Goal: Task Accomplishment & Management: Manage account settings

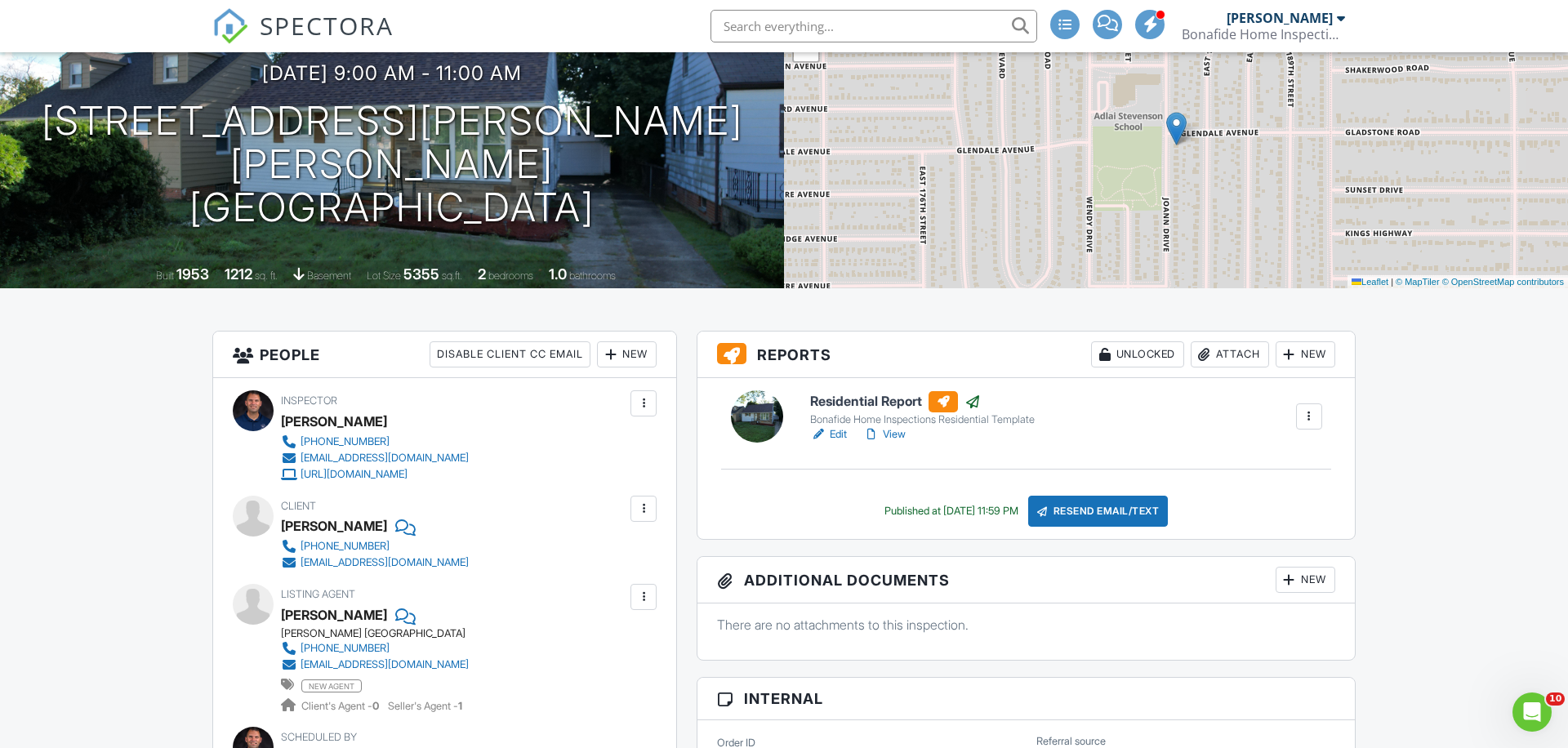
scroll to position [150, 0]
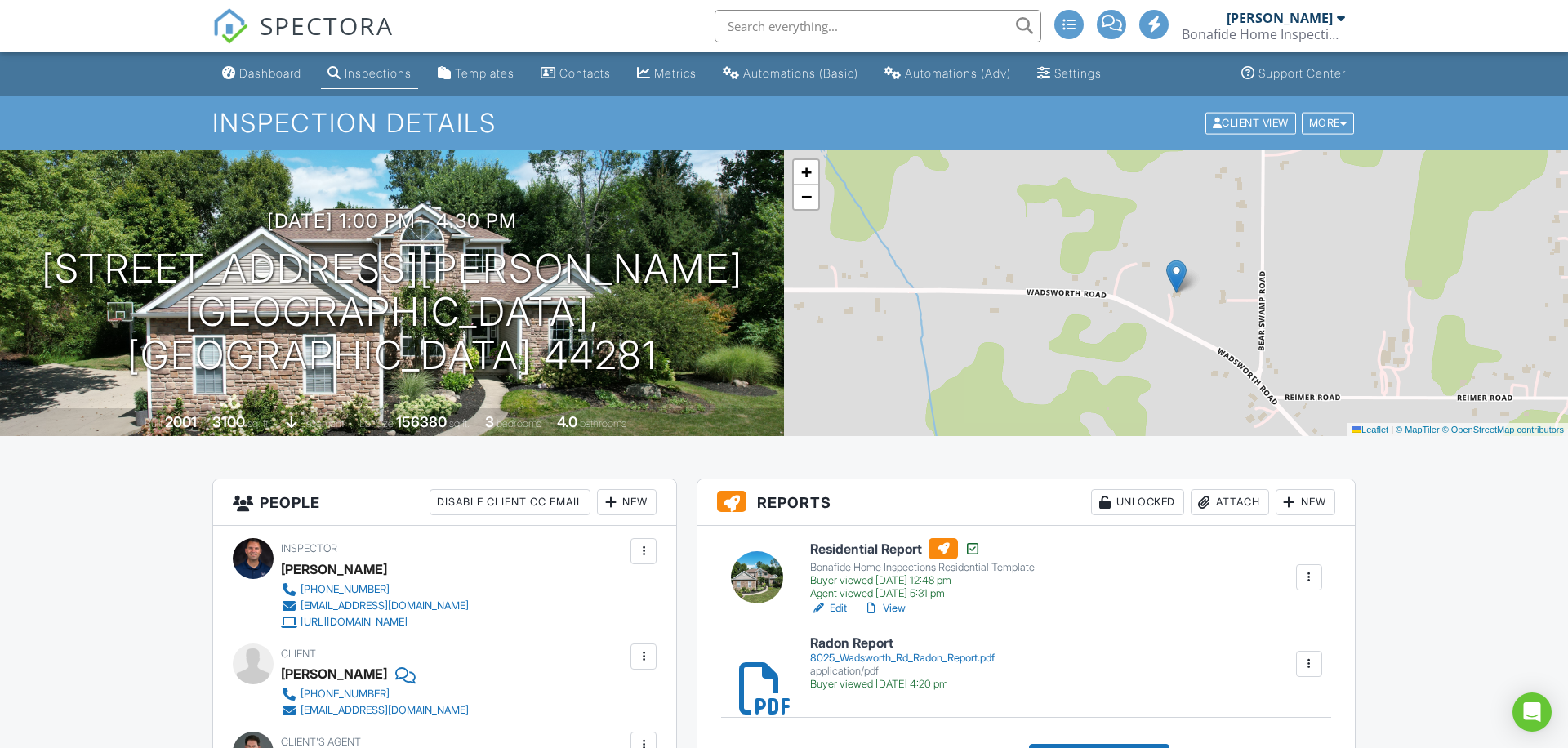
click at [1229, 492] on div "Attach" at bounding box center [1229, 502] width 78 height 26
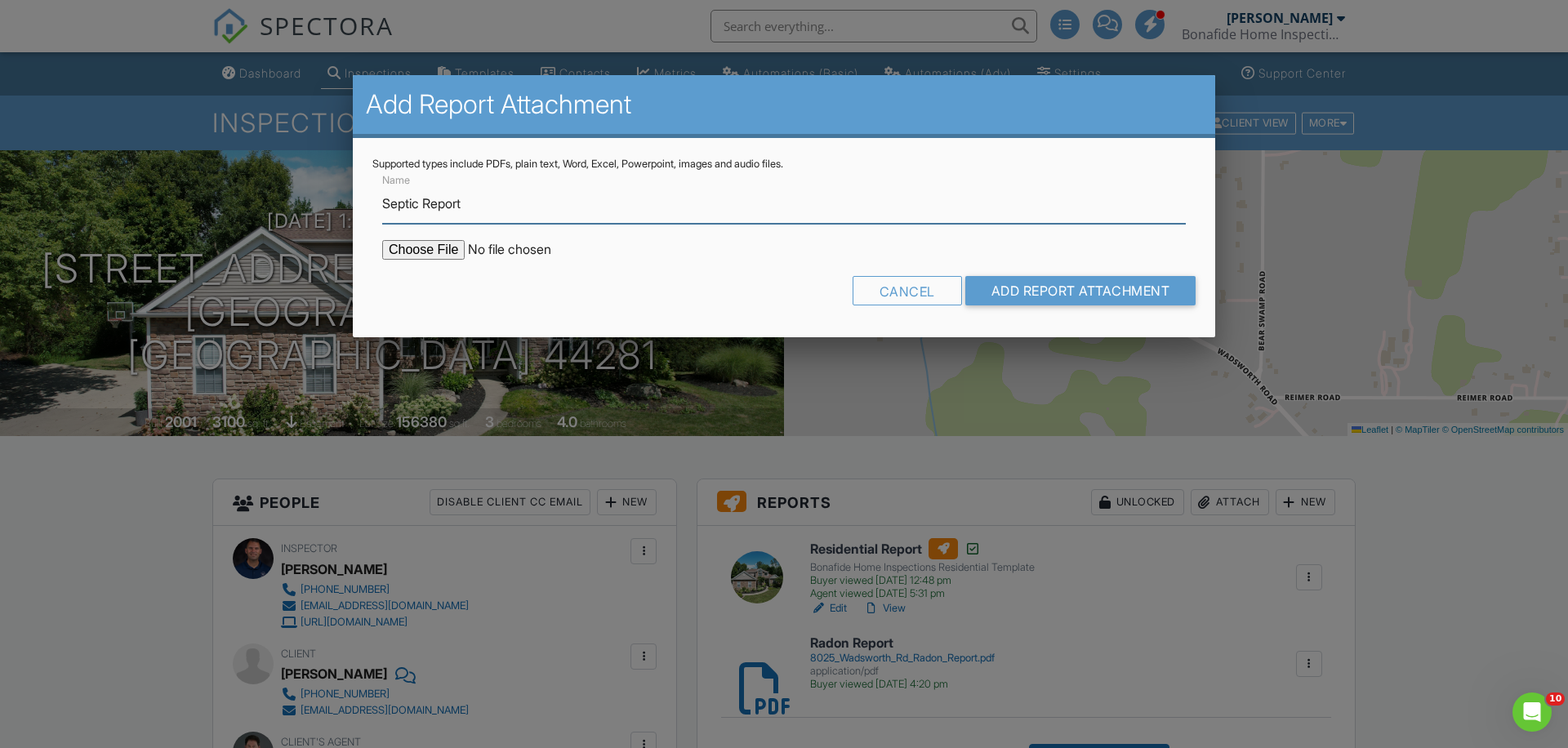
click at [426, 204] on input "Septic Report" at bounding box center [784, 204] width 803 height 40
type input "Septic Report"
type input "C:\fakepath\[STREET_ADDRESS][PERSON_NAME] - Septic and Well Report - complete.p…"
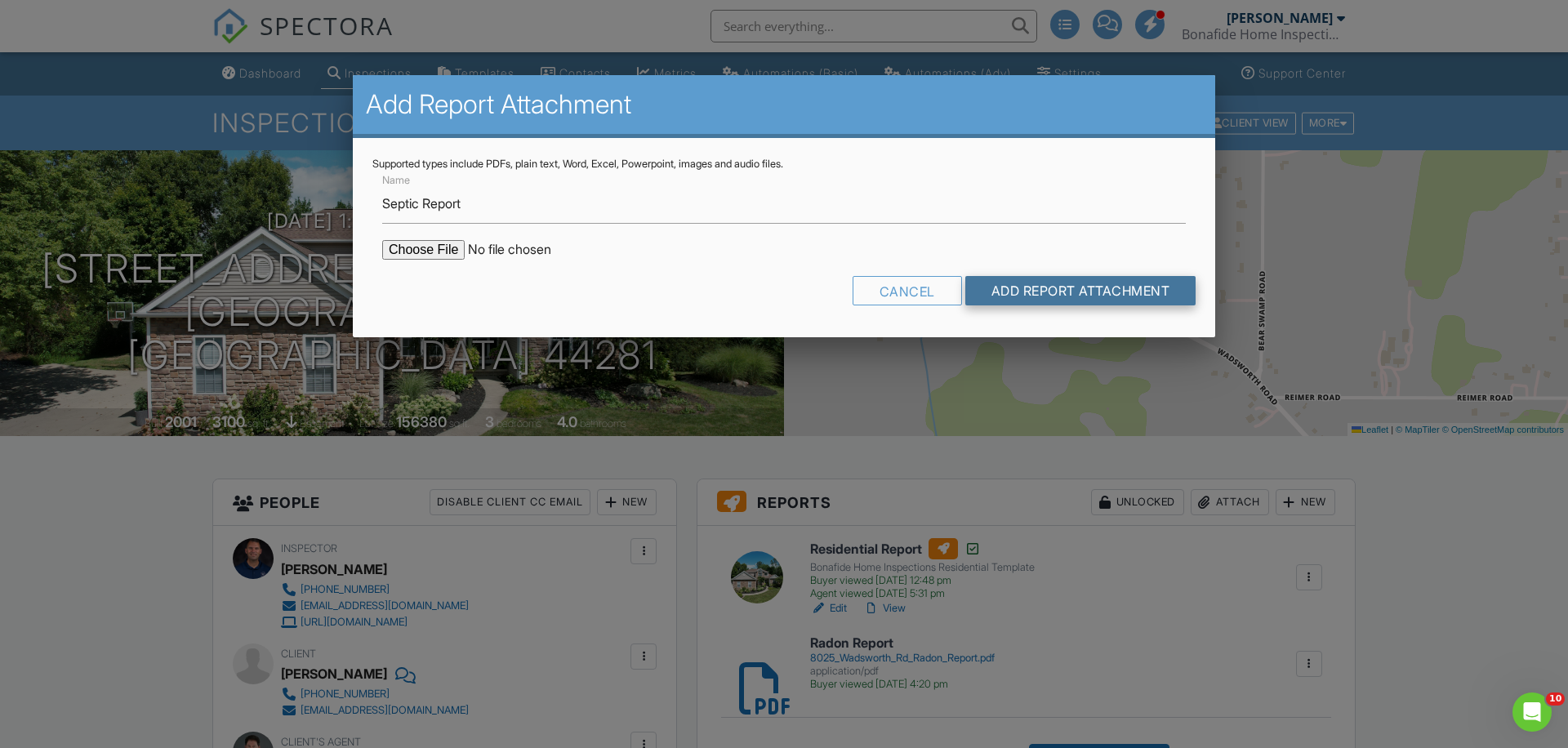
click at [1035, 287] on input "Add Report Attachment" at bounding box center [1080, 290] width 231 height 29
